Goal: Task Accomplishment & Management: Use online tool/utility

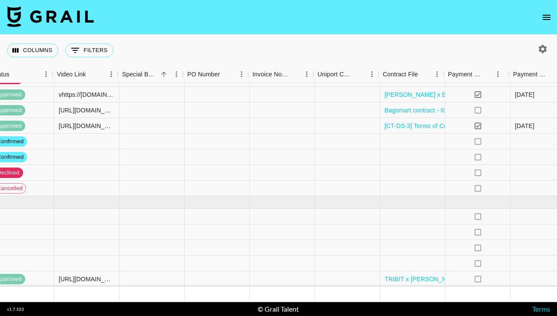
scroll to position [86, 772]
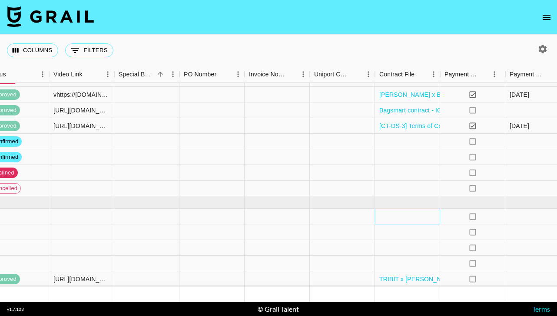
click at [407, 217] on div at bounding box center [407, 217] width 65 height 16
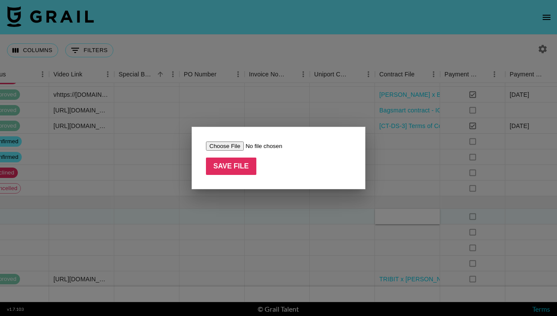
click at [219, 151] on form "Save File" at bounding box center [278, 158] width 145 height 34
click at [218, 147] on input "file" at bounding box center [261, 146] width 110 height 9
type input "C:\fakepath\Paid Contents Agreement_swayzejane(25.09).pdf"
click at [234, 165] on input "Save File" at bounding box center [231, 166] width 50 height 17
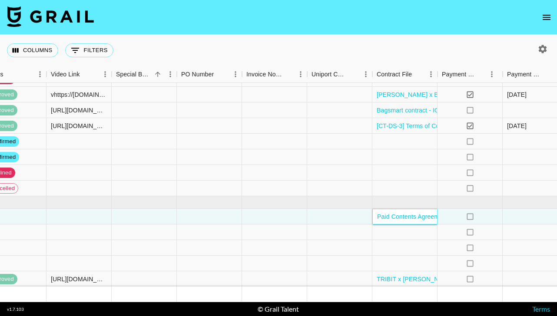
scroll to position [86, 824]
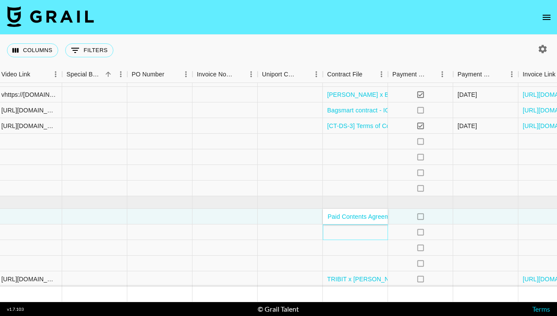
click at [353, 234] on div at bounding box center [355, 233] width 65 height 16
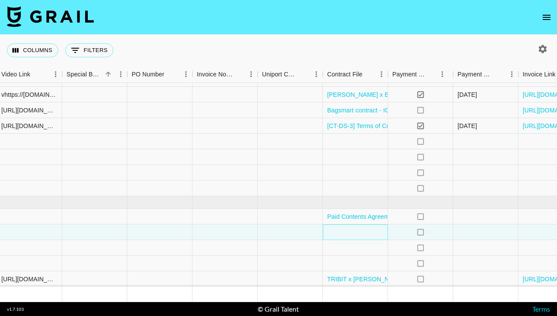
click at [353, 234] on div at bounding box center [355, 233] width 65 height 16
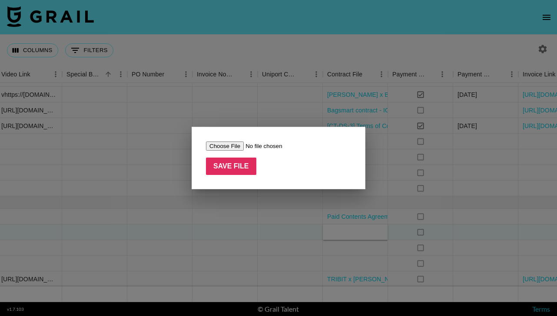
click at [229, 149] on input "file" at bounding box center [261, 146] width 110 height 9
type input "C:\fakepath\THE_FORMAL_COLLABORATION_AGREEMENT_Smile&Shine_a short video with […"
click at [229, 168] on input "Save File" at bounding box center [231, 166] width 50 height 17
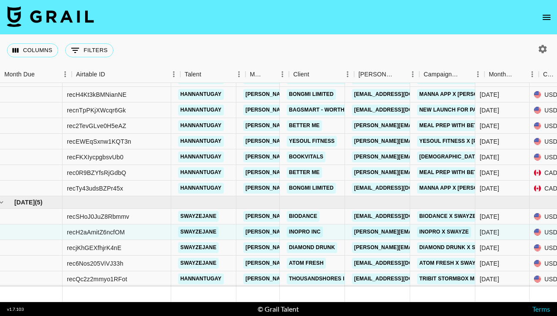
scroll to position [86, 0]
